Goal: Transaction & Acquisition: Book appointment/travel/reservation

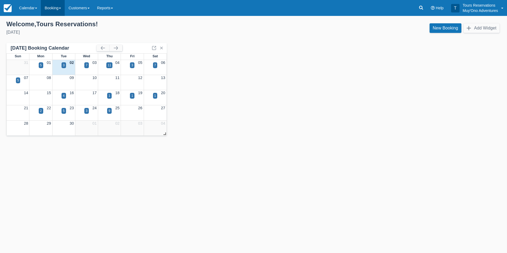
click at [61, 9] on link "Booking" at bounding box center [53, 8] width 24 height 16
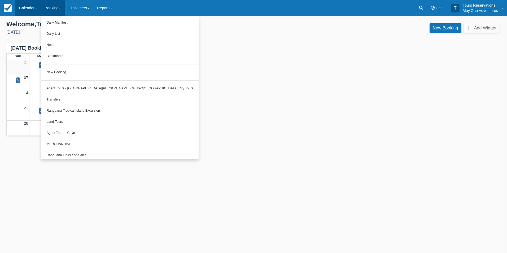
click at [34, 6] on link "Calendar" at bounding box center [27, 8] width 25 height 16
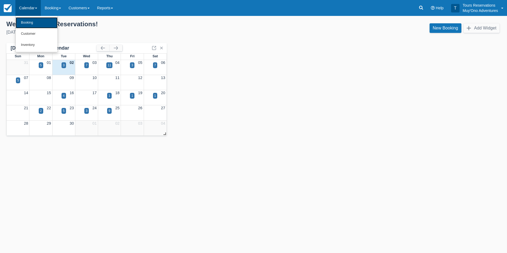
click at [34, 22] on link "Booking" at bounding box center [37, 22] width 42 height 11
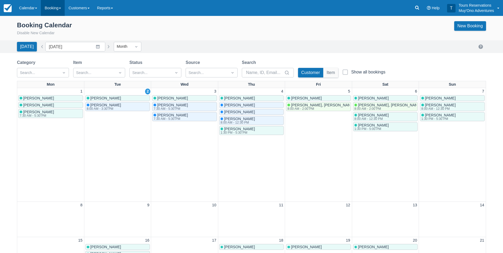
click at [58, 7] on link "Booking" at bounding box center [53, 8] width 24 height 16
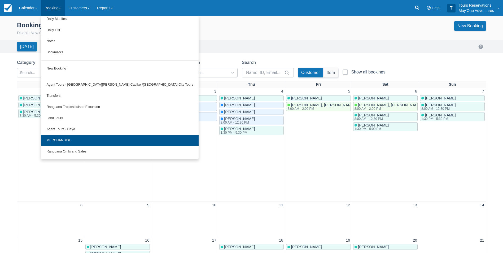
scroll to position [15, 0]
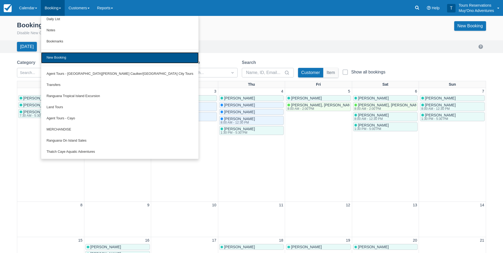
click at [69, 55] on link "New Booking" at bounding box center [120, 57] width 158 height 11
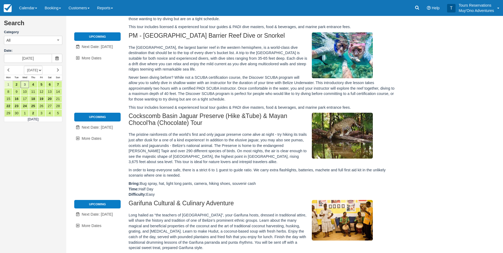
scroll to position [212, 0]
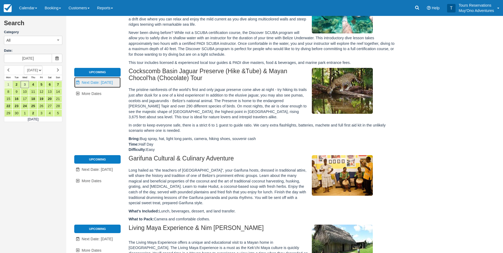
click at [94, 82] on span "Next Date: [DATE]" at bounding box center [97, 82] width 31 height 4
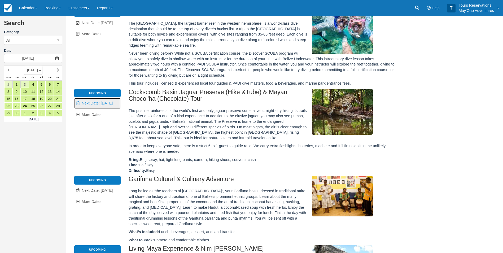
scroll to position [0, 0]
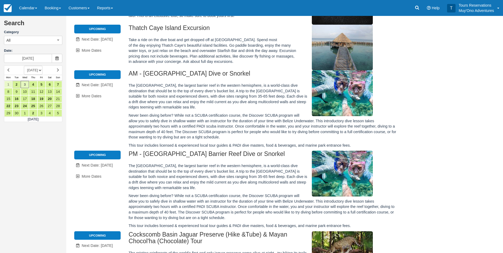
type input "09/04/25"
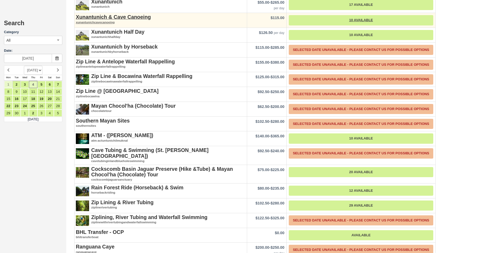
scroll to position [958, 0]
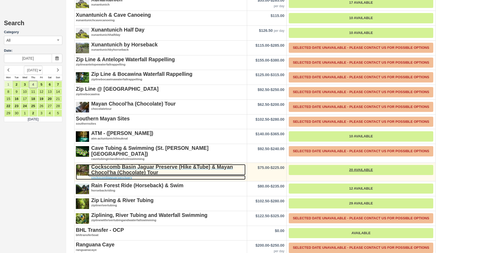
click at [138, 164] on strong "Cockscomb Basin Jaguar Preserve (Hike &Tube) & Mayan Chocol'ha (Chocolate) Tour" at bounding box center [162, 169] width 142 height 11
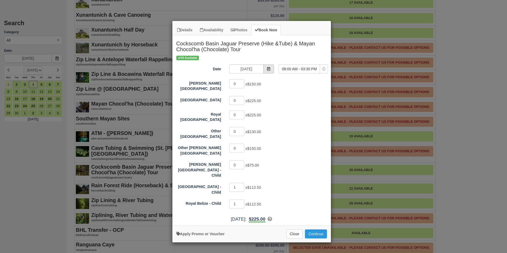
click at [272, 68] on span "Item Modal" at bounding box center [268, 68] width 11 height 9
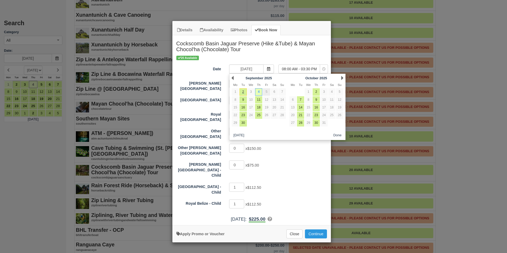
click at [266, 92] on link "5" at bounding box center [266, 91] width 7 height 7
type input "09/05/25"
select select "Item Modal"
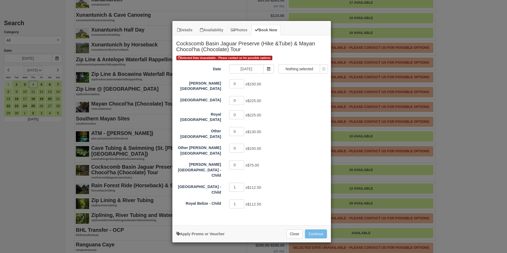
click at [259, 58] on span "Selected Date Unavailable - Please contact us for possible options" at bounding box center [224, 58] width 96 height 5
click at [262, 59] on span "Selected Date Unavailable - Please contact us for possible options" at bounding box center [224, 58] width 96 height 5
click at [260, 57] on span "Selected Date Unavailable - Please contact us for possible options" at bounding box center [224, 58] width 96 height 5
click at [290, 229] on button "Close" at bounding box center [294, 233] width 16 height 9
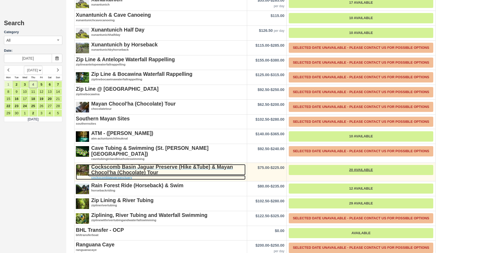
click at [140, 164] on strong "Cockscomb Basin Jaguar Preserve (Hike &Tube) & Mayan Chocol'ha (Chocolate) Tour" at bounding box center [162, 169] width 142 height 11
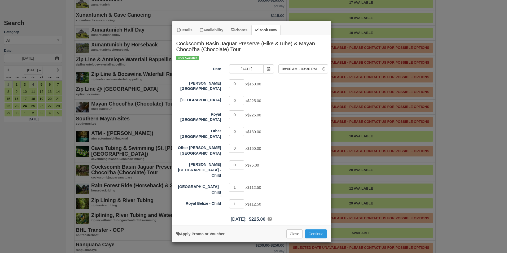
click at [306, 216] on div "Thu Sep 4, 2025 : $225.00 Thatch Caye Resort - Child: 1 @ $112.50 Royal Belize …" at bounding box center [251, 219] width 159 height 7
click at [296, 229] on button "Close" at bounding box center [294, 233] width 16 height 9
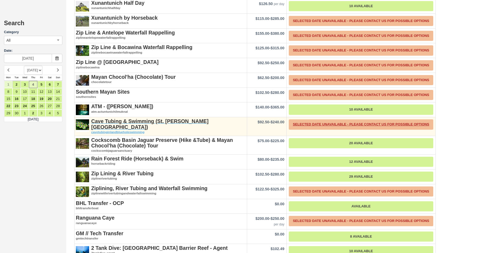
scroll to position [984, 0]
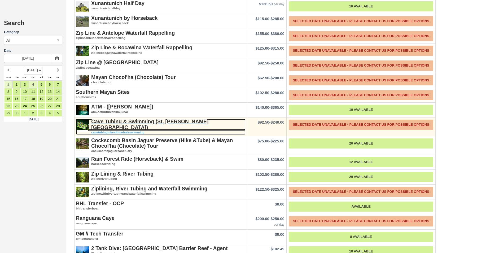
click at [152, 119] on strong "Cave Tubing & Swimming (St. [PERSON_NAME] [GEOGRAPHIC_DATA])" at bounding box center [149, 124] width 117 height 11
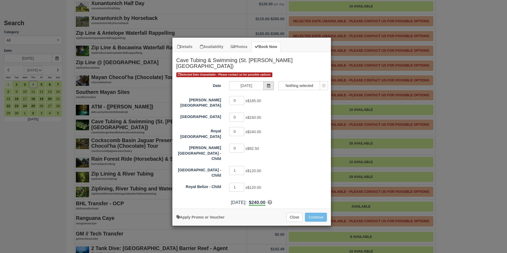
click at [267, 85] on span "Item Modal" at bounding box center [268, 85] width 11 height 9
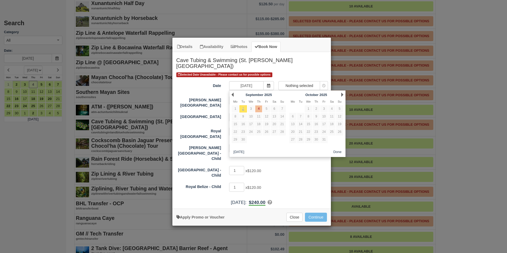
click at [299, 166] on div "1 x $120.00" at bounding box center [271, 171] width 93 height 10
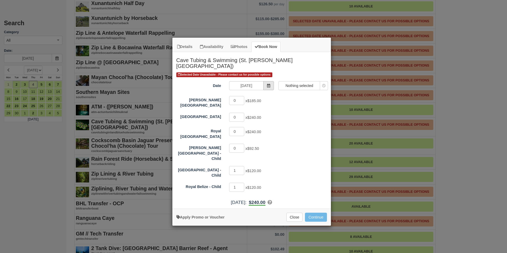
click at [270, 84] on icon "Item Modal" at bounding box center [269, 86] width 4 height 4
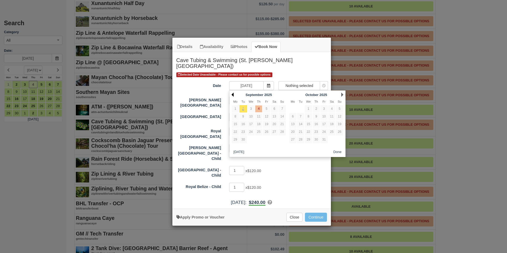
click at [233, 95] on link "Prev" at bounding box center [233, 95] width 2 height 4
click at [341, 94] on link "Next" at bounding box center [342, 95] width 2 height 4
click at [298, 166] on div "1 x $120.00" at bounding box center [271, 171] width 93 height 10
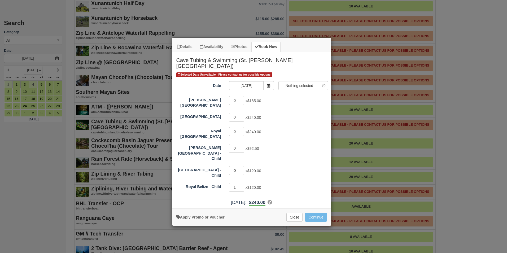
type input "0"
click at [242, 166] on input "0" at bounding box center [236, 170] width 15 height 9
select select "0"
type input "0"
click at [241, 183] on input "0" at bounding box center [236, 187] width 15 height 9
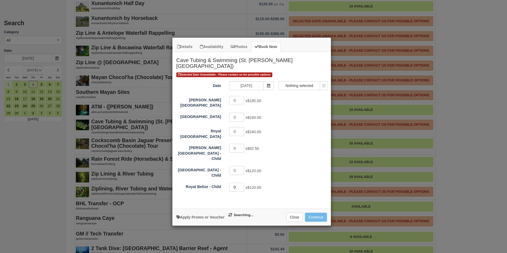
select select "Item Modal"
click at [307, 146] on div "0 x $92.50" at bounding box center [271, 149] width 93 height 10
click at [269, 84] on icon "Item Modal" at bounding box center [269, 86] width 4 height 4
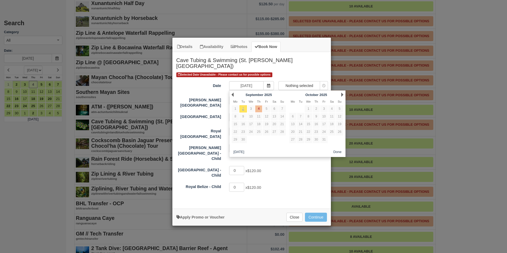
click at [293, 66] on h2 "Cave Tubing & Swimming (St. [PERSON_NAME] [GEOGRAPHIC_DATA])" at bounding box center [251, 62] width 159 height 20
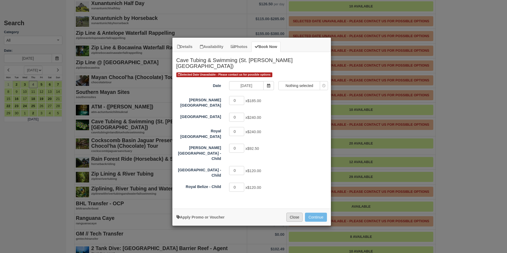
click at [292, 213] on button "Close" at bounding box center [294, 217] width 16 height 9
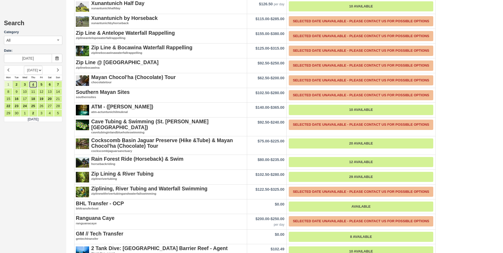
click at [32, 83] on link "4" at bounding box center [33, 84] width 8 height 7
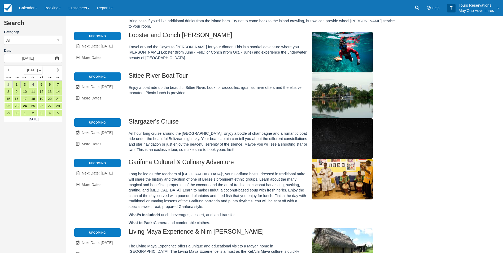
scroll to position [0, 0]
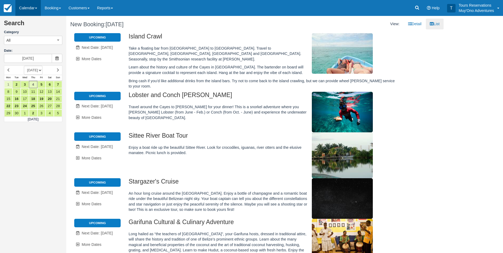
click at [28, 8] on link "Calendar" at bounding box center [27, 8] width 25 height 16
click at [33, 34] on link "Customer" at bounding box center [37, 34] width 42 height 11
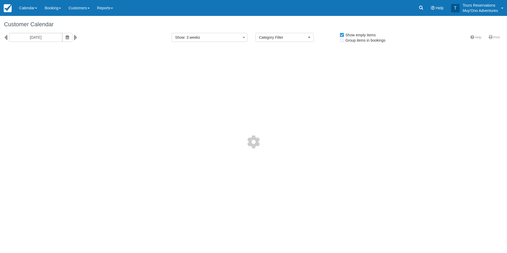
select select
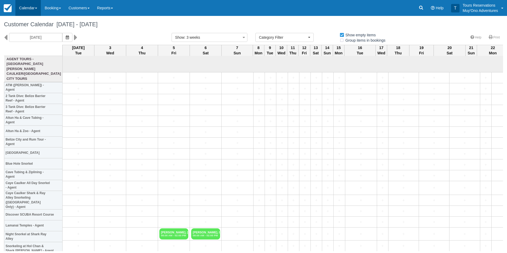
click at [30, 6] on link "Calendar" at bounding box center [27, 8] width 25 height 16
click at [40, 27] on link "Booking" at bounding box center [37, 22] width 42 height 11
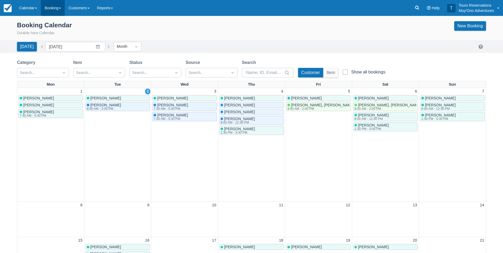
click at [57, 5] on link "Booking" at bounding box center [53, 8] width 24 height 16
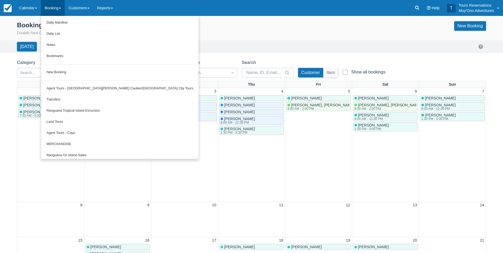
click at [234, 32] on div "Booking Calendar Disable New Calendar New Booking" at bounding box center [251, 28] width 469 height 15
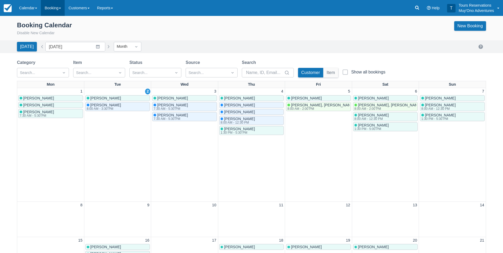
click at [54, 8] on link "Booking" at bounding box center [53, 8] width 24 height 16
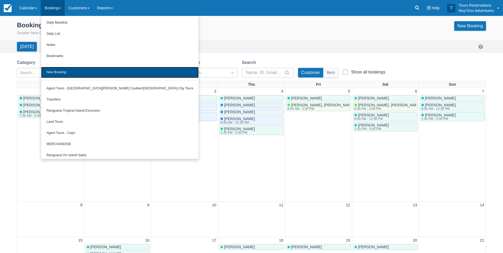
click at [59, 71] on link "New Booking" at bounding box center [120, 72] width 158 height 11
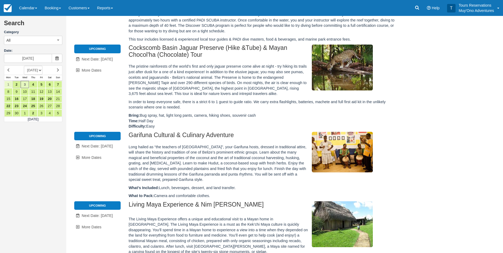
scroll to position [186, 0]
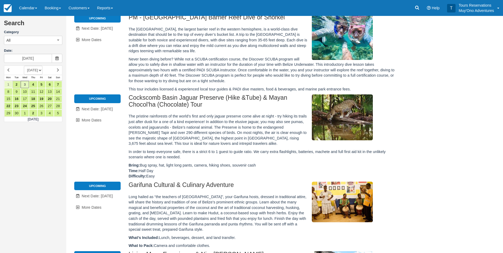
click at [142, 98] on h2 "Cockscomb Basin Jaguar Preserve (Hike &Tube) & Mayan Chocol'ha (Chocolate) Tour" at bounding box center [263, 102] width 269 height 16
click at [102, 109] on span "Next Date: [DATE]" at bounding box center [97, 109] width 31 height 4
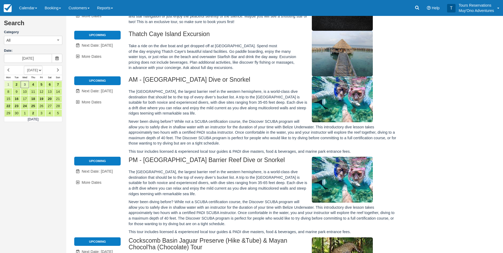
type input "[DATE]"
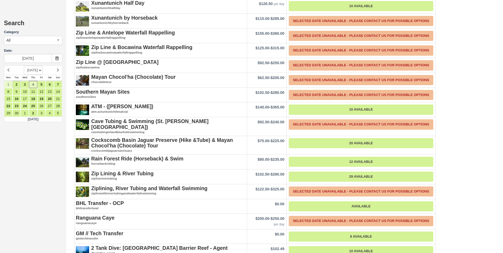
scroll to position [987, 0]
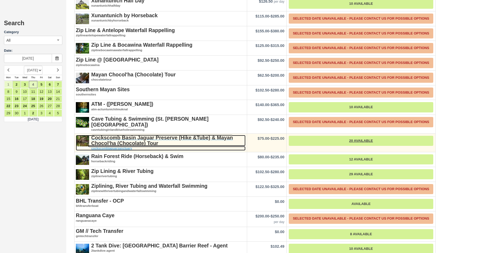
click at [129, 135] on strong "Cockscomb Basin Jaguar Preserve (Hike &Tube) & Mayan Chocol'ha (Chocolate) Tour" at bounding box center [162, 140] width 142 height 11
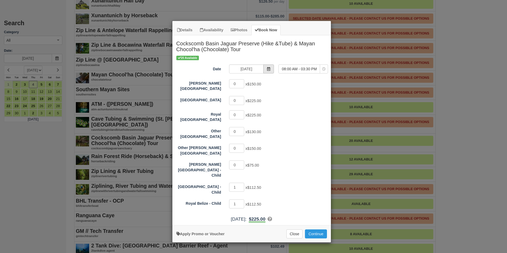
click at [267, 67] on icon "Item Modal" at bounding box center [269, 69] width 4 height 4
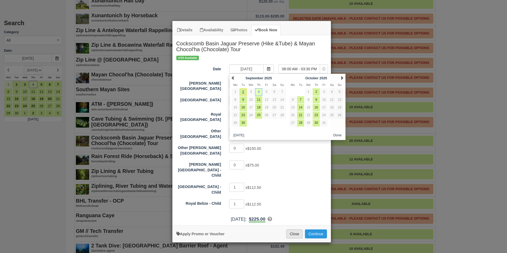
click at [300, 229] on button "Close" at bounding box center [294, 233] width 16 height 9
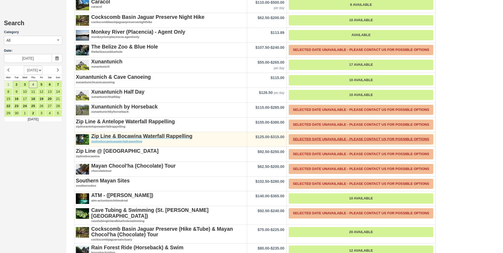
scroll to position [960, 0]
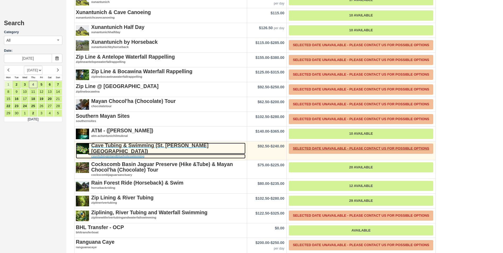
click at [127, 142] on strong "Cave Tubing & Swimming (St. [PERSON_NAME] [GEOGRAPHIC_DATA])" at bounding box center [149, 147] width 117 height 11
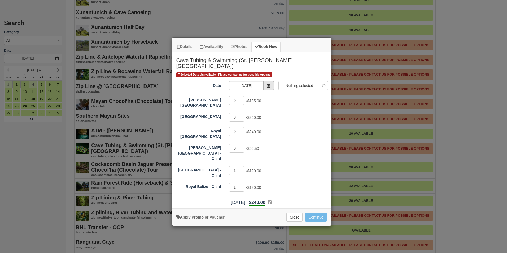
click at [267, 85] on icon "Item Modal" at bounding box center [269, 86] width 4 height 4
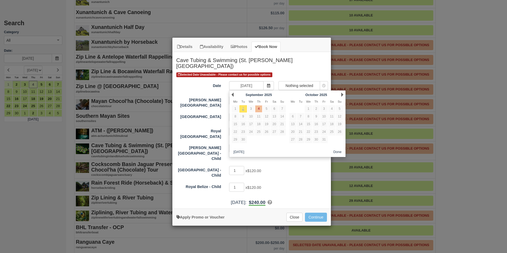
click at [301, 170] on div "[PERSON_NAME] Bay Resort 0 x $185.00 Thatch Caye Resort 0 x $240.00 Royal Beliz…" at bounding box center [251, 143] width 151 height 97
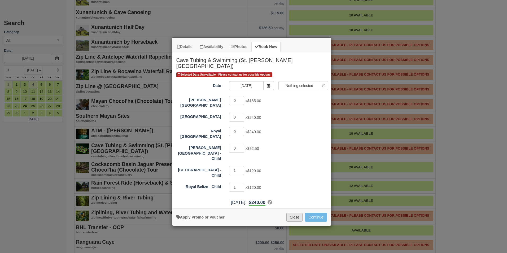
click at [291, 213] on button "Close" at bounding box center [294, 217] width 16 height 9
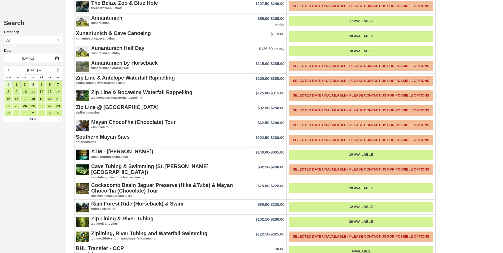
scroll to position [931, 0]
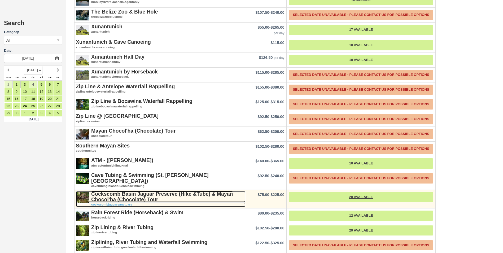
click at [140, 191] on strong "Cockscomb Basin Jaguar Preserve (Hike &Tube) & Mayan Chocol'ha (Chocolate) Tour" at bounding box center [162, 196] width 142 height 11
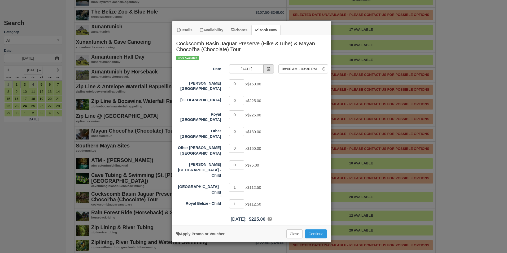
click at [271, 67] on span "Item Modal" at bounding box center [268, 68] width 11 height 9
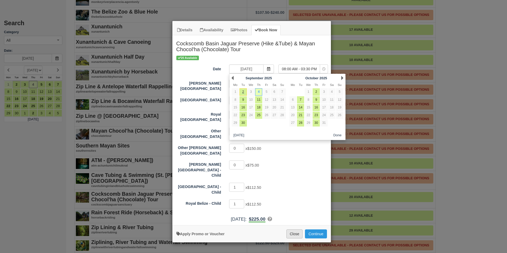
click at [297, 229] on button "Close" at bounding box center [294, 233] width 16 height 9
